Goal: Navigation & Orientation: Find specific page/section

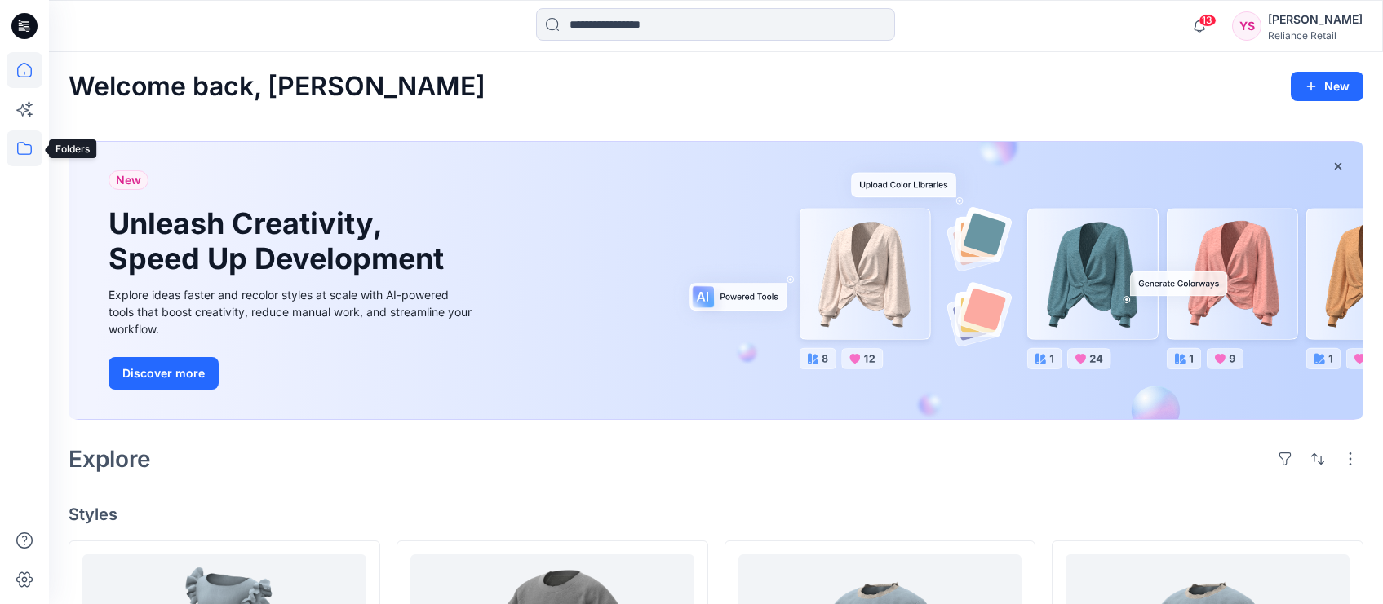
click at [30, 144] on icon at bounding box center [24, 148] width 15 height 13
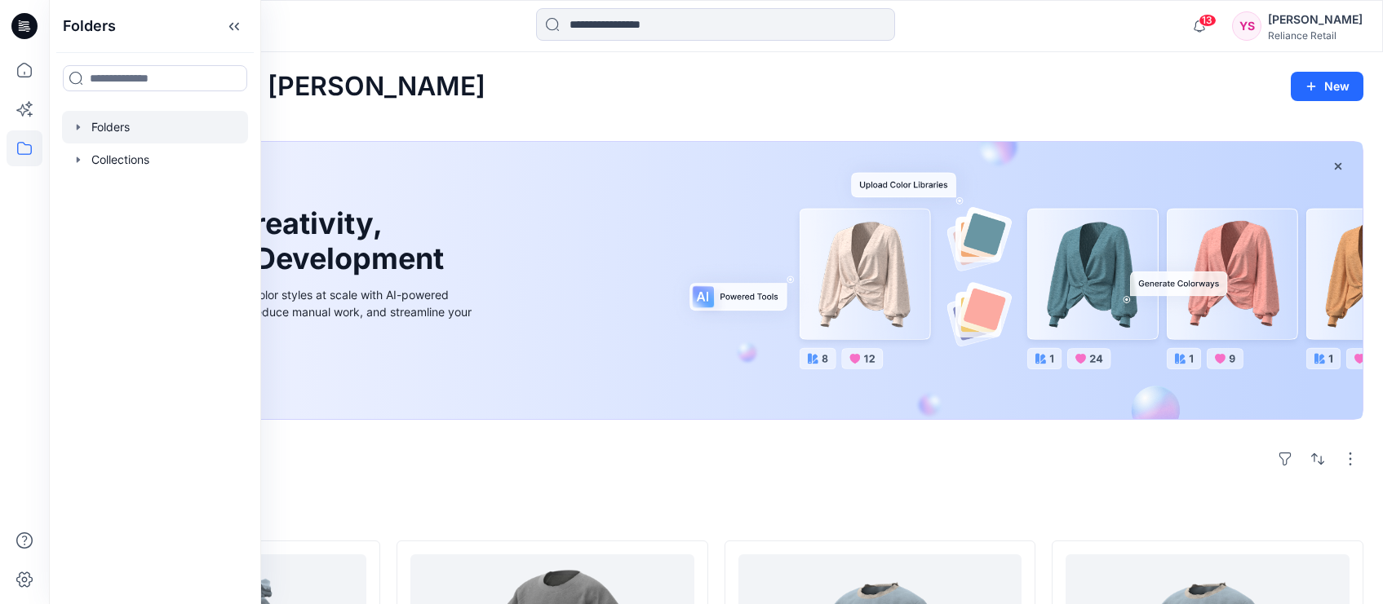
click at [104, 131] on div at bounding box center [155, 127] width 186 height 33
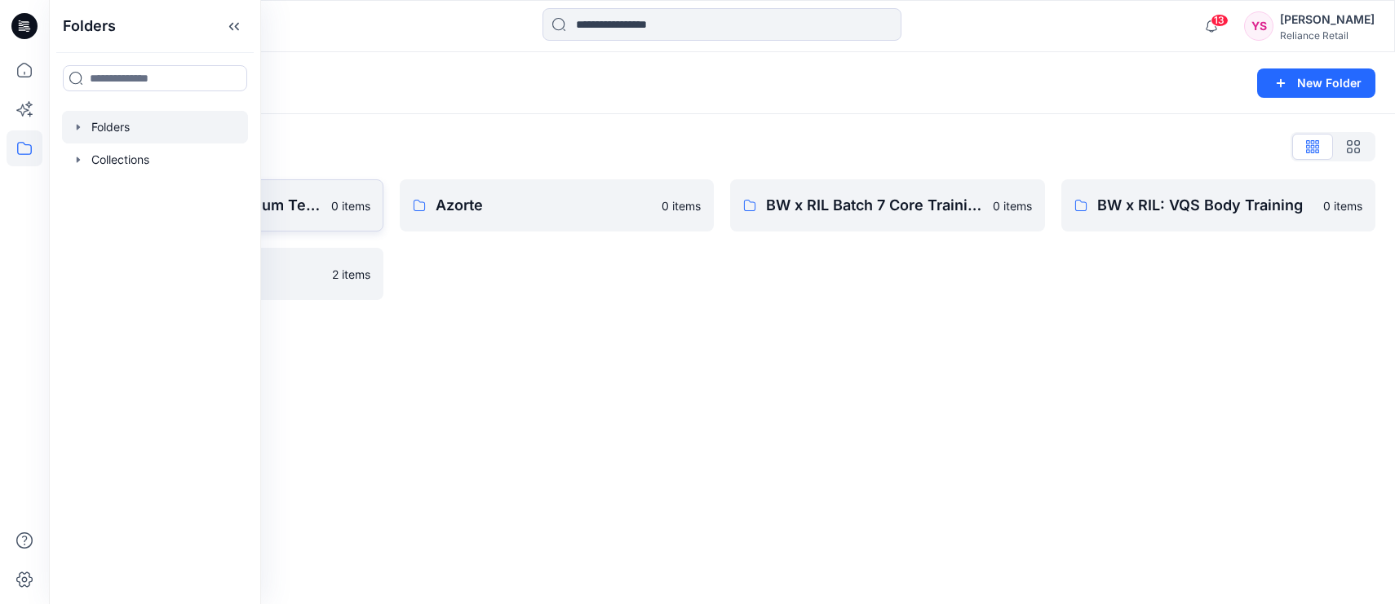
click at [312, 214] on p "3D Library: Mid-Premium Tech" at bounding box center [212, 205] width 217 height 23
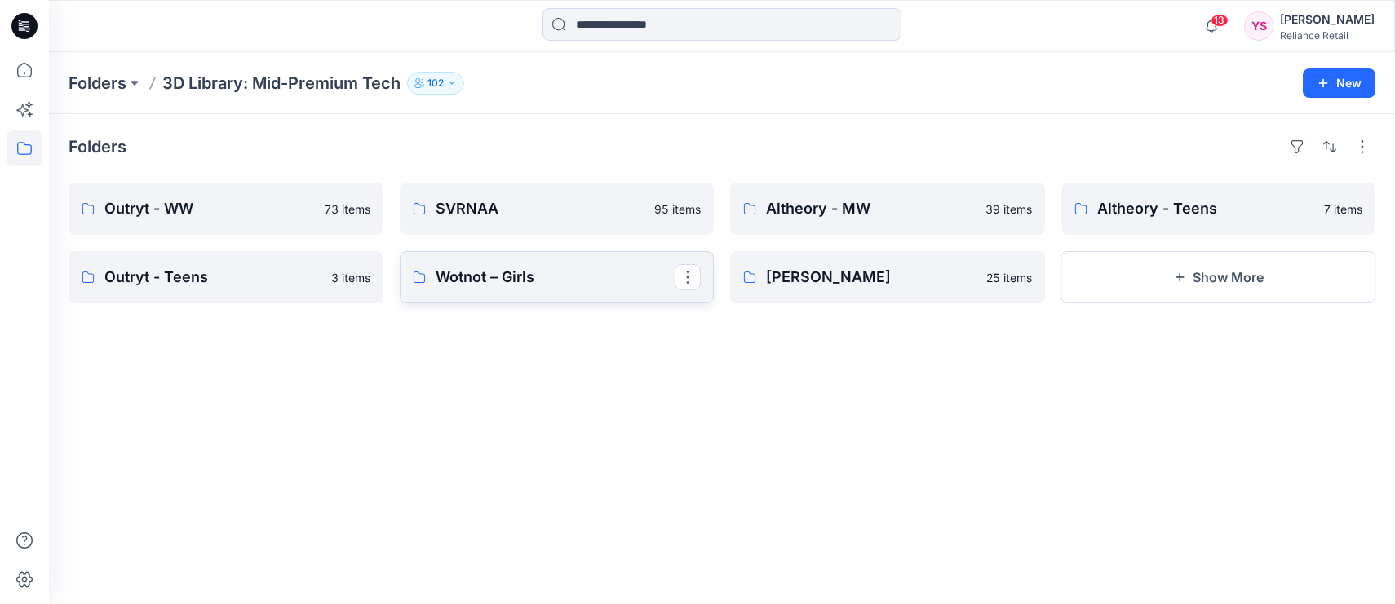
click at [556, 264] on link "Wotnot – Girls" at bounding box center [557, 277] width 315 height 52
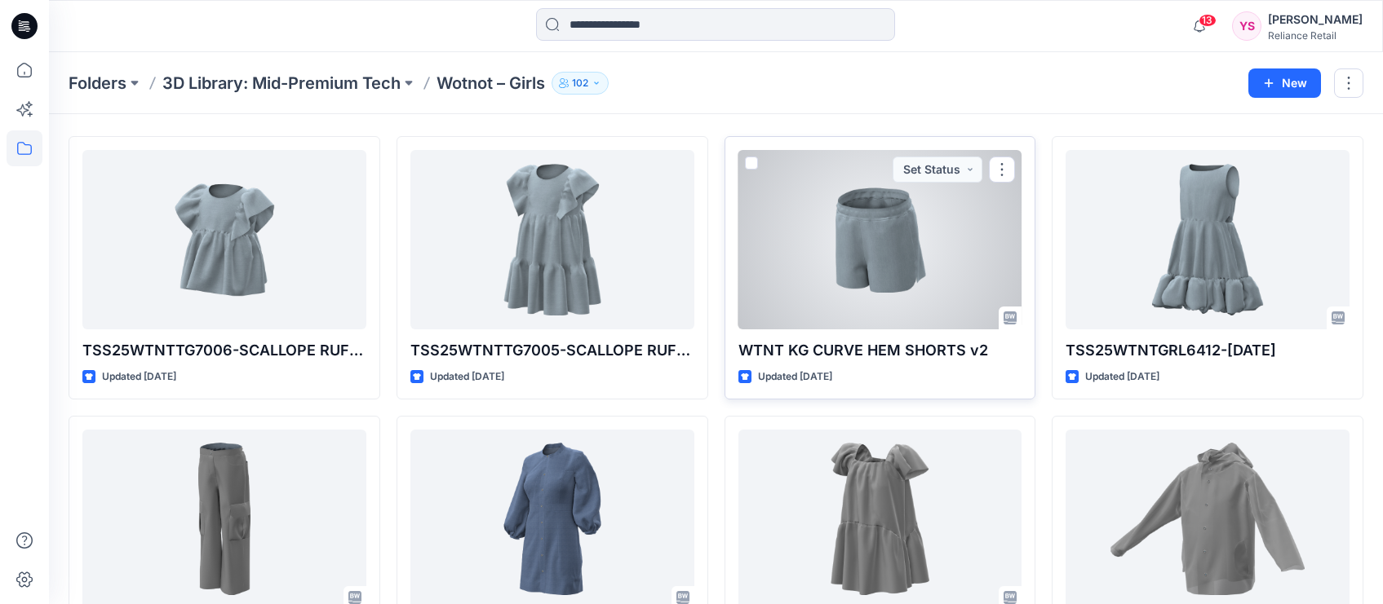
scroll to position [64, 0]
